Goal: Transaction & Acquisition: Subscribe to service/newsletter

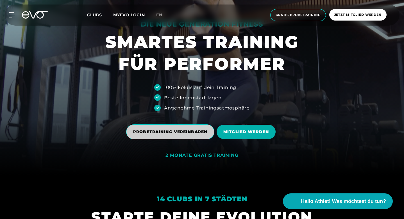
scroll to position [65, 0]
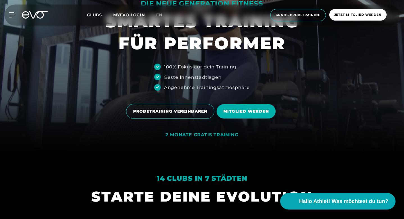
click at [338, 209] on button "Hallo Athlet! Was möchtest du tun?" at bounding box center [338, 201] width 115 height 17
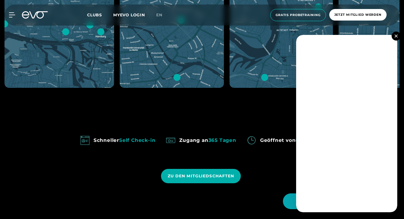
scroll to position [383, 0]
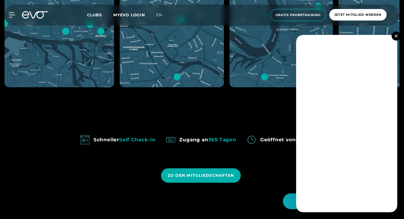
click at [397, 39] on button at bounding box center [396, 36] width 9 height 9
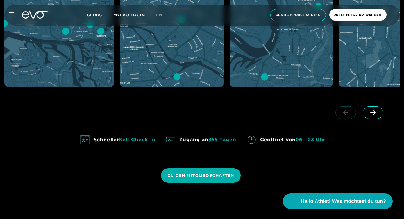
scroll to position [421, 0]
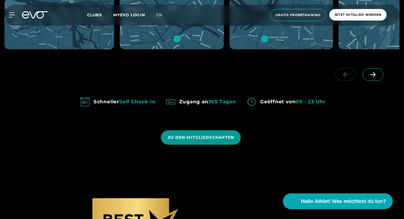
click at [222, 140] on span "ZU DEN MITGLIEDSCHAFTEN" at bounding box center [201, 137] width 67 height 6
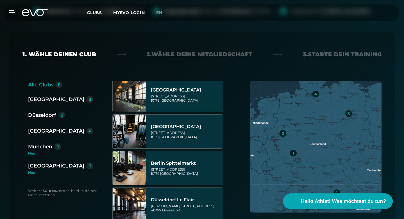
scroll to position [115, 0]
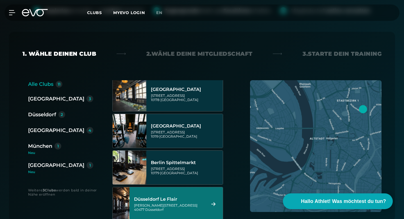
click at [148, 196] on div "Düsseldorf Le Flair" at bounding box center [169, 199] width 70 height 6
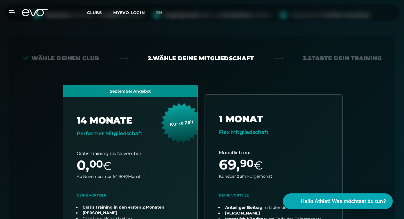
scroll to position [153, 0]
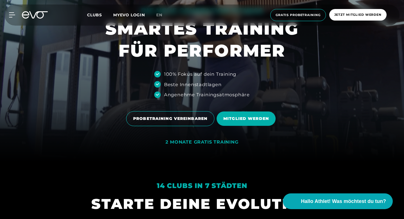
scroll to position [59, 0]
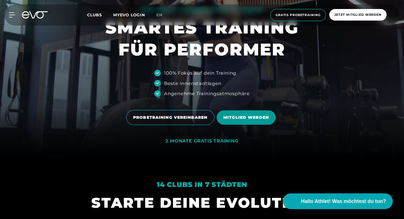
click at [261, 117] on span "MITGLIED WERDEN" at bounding box center [247, 117] width 46 height 6
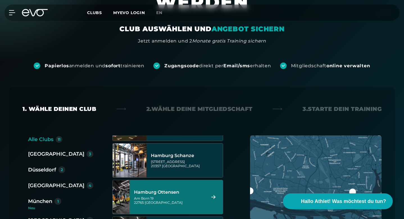
scroll to position [273, 0]
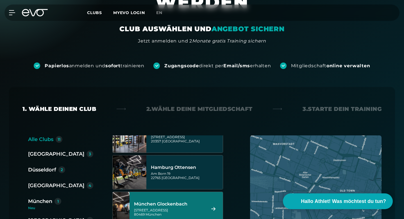
click at [164, 208] on div "[STREET_ADDRESS]" at bounding box center [169, 212] width 70 height 8
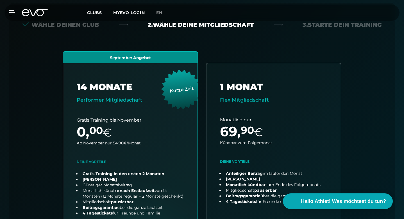
scroll to position [217, 0]
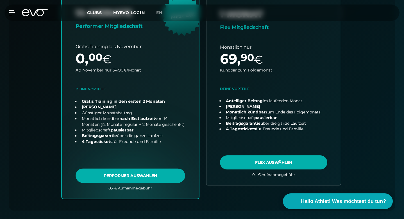
click at [146, 156] on link "choose plan" at bounding box center [130, 87] width 137 height 221
